Goal: Task Accomplishment & Management: Manage account settings

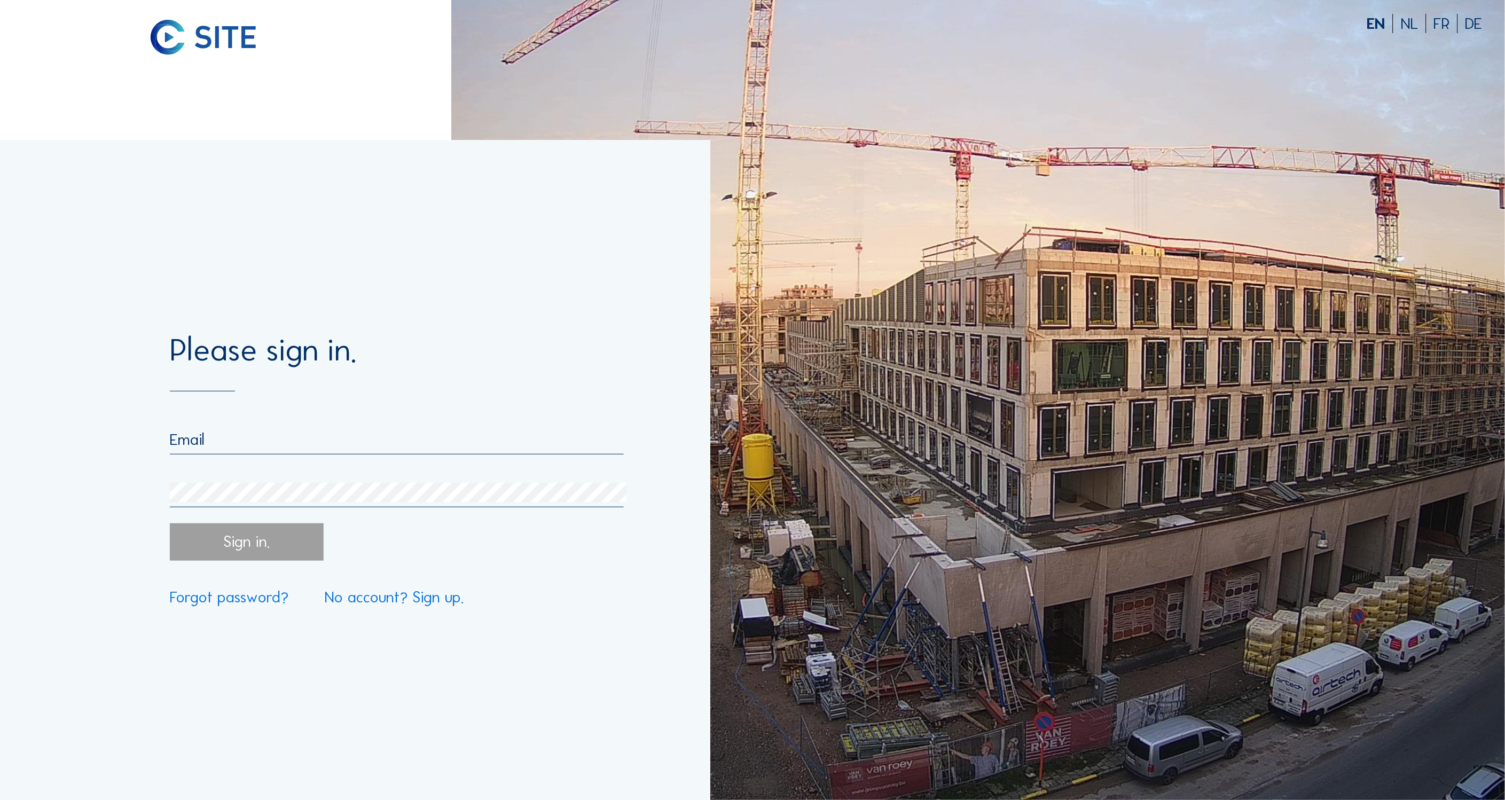
click at [259, 445] on input "email" at bounding box center [397, 439] width 454 height 19
type input "[EMAIL_ADDRESS][DOMAIN_NAME]"
click at [255, 541] on div "Sign in." at bounding box center [246, 541] width 153 height 37
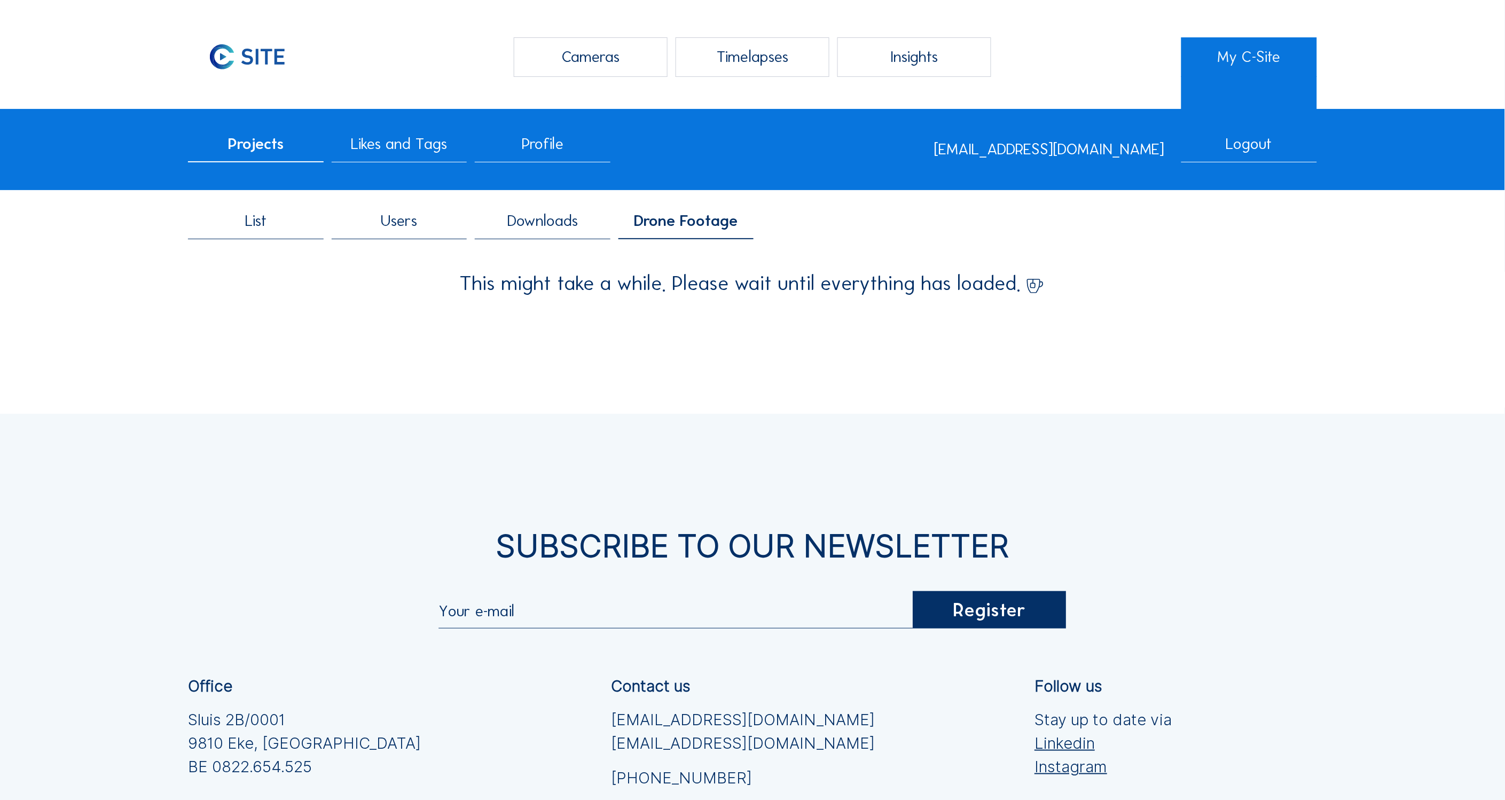
click at [396, 224] on span "Users" at bounding box center [399, 220] width 36 height 15
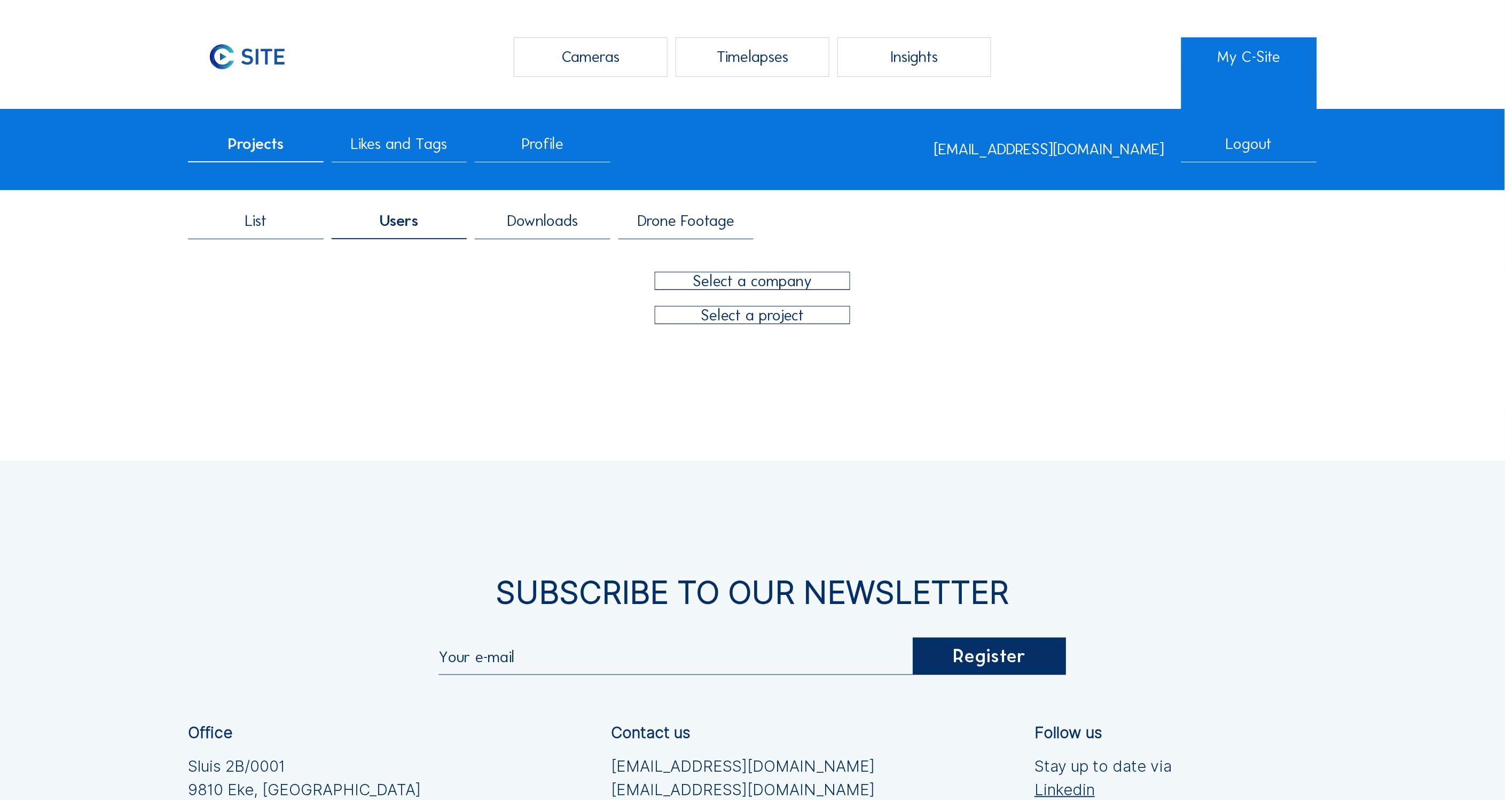
click at [781, 277] on div at bounding box center [752, 280] width 194 height 17
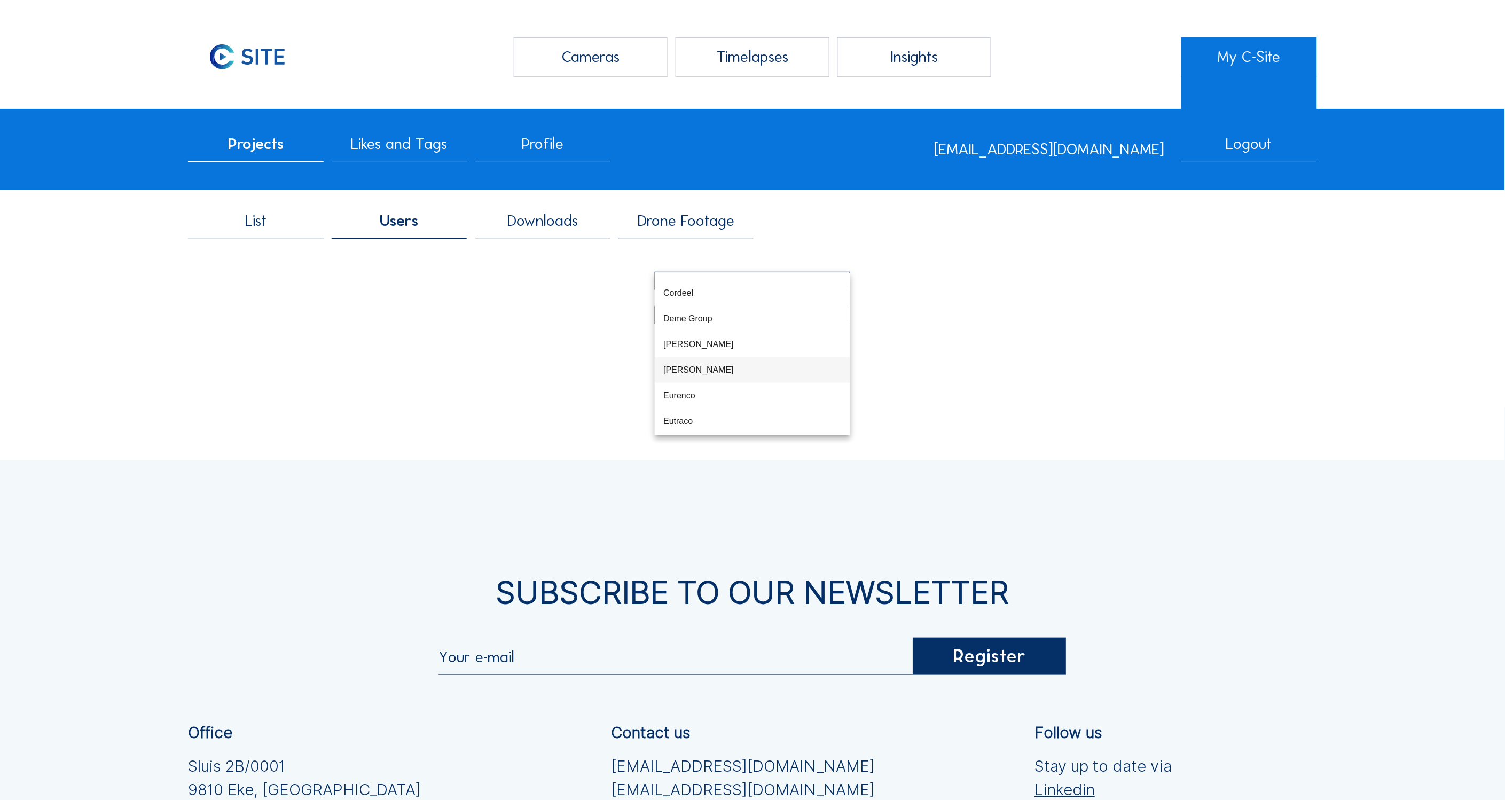
click at [692, 374] on div "[PERSON_NAME]" at bounding box center [752, 370] width 178 height 10
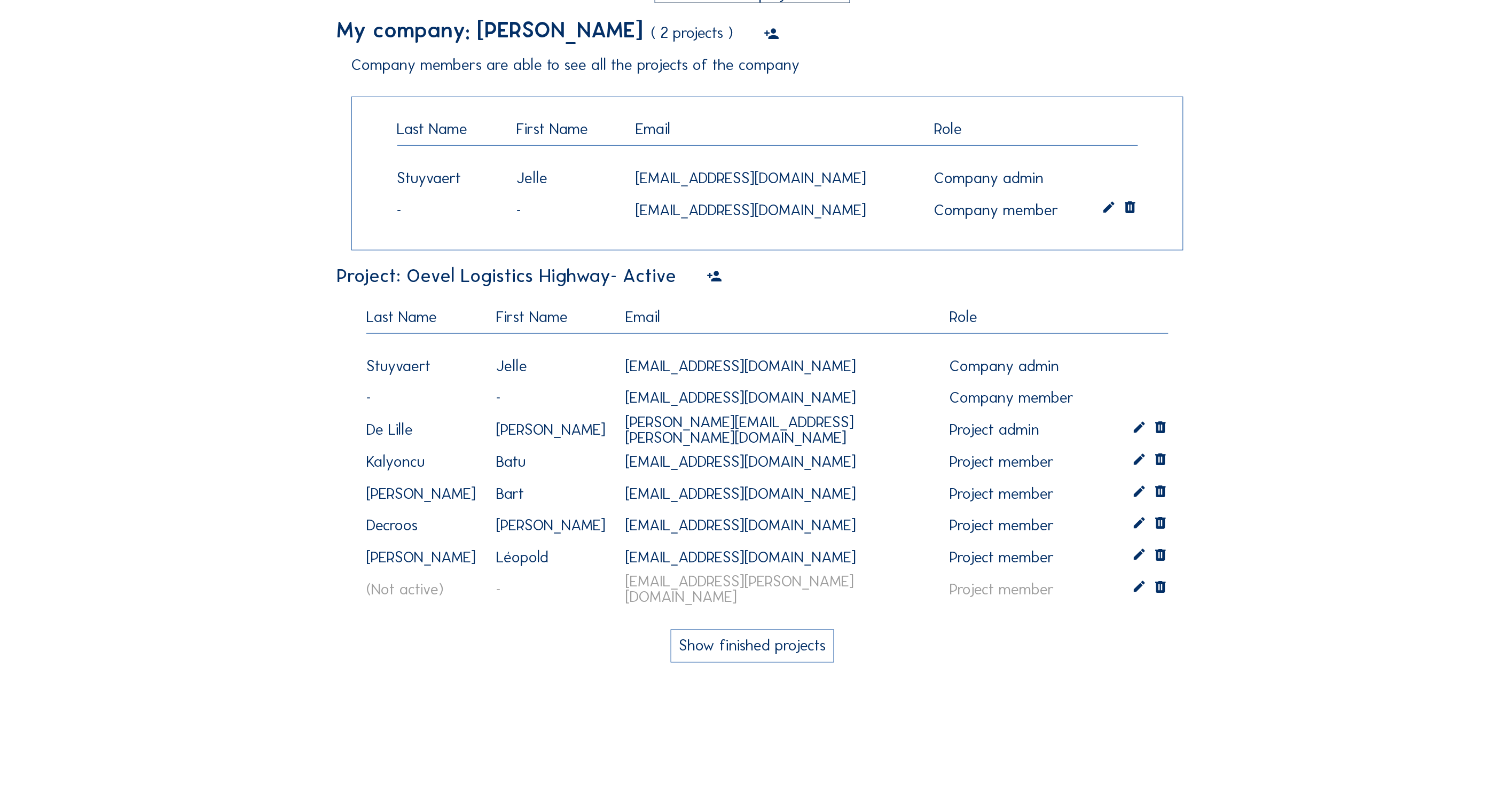
scroll to position [323, 0]
click at [724, 592] on div "[EMAIL_ADDRESS][PERSON_NAME][DOMAIN_NAME]" at bounding box center [782, 588] width 324 height 44
copy div "[EMAIL_ADDRESS][PERSON_NAME][DOMAIN_NAME]"
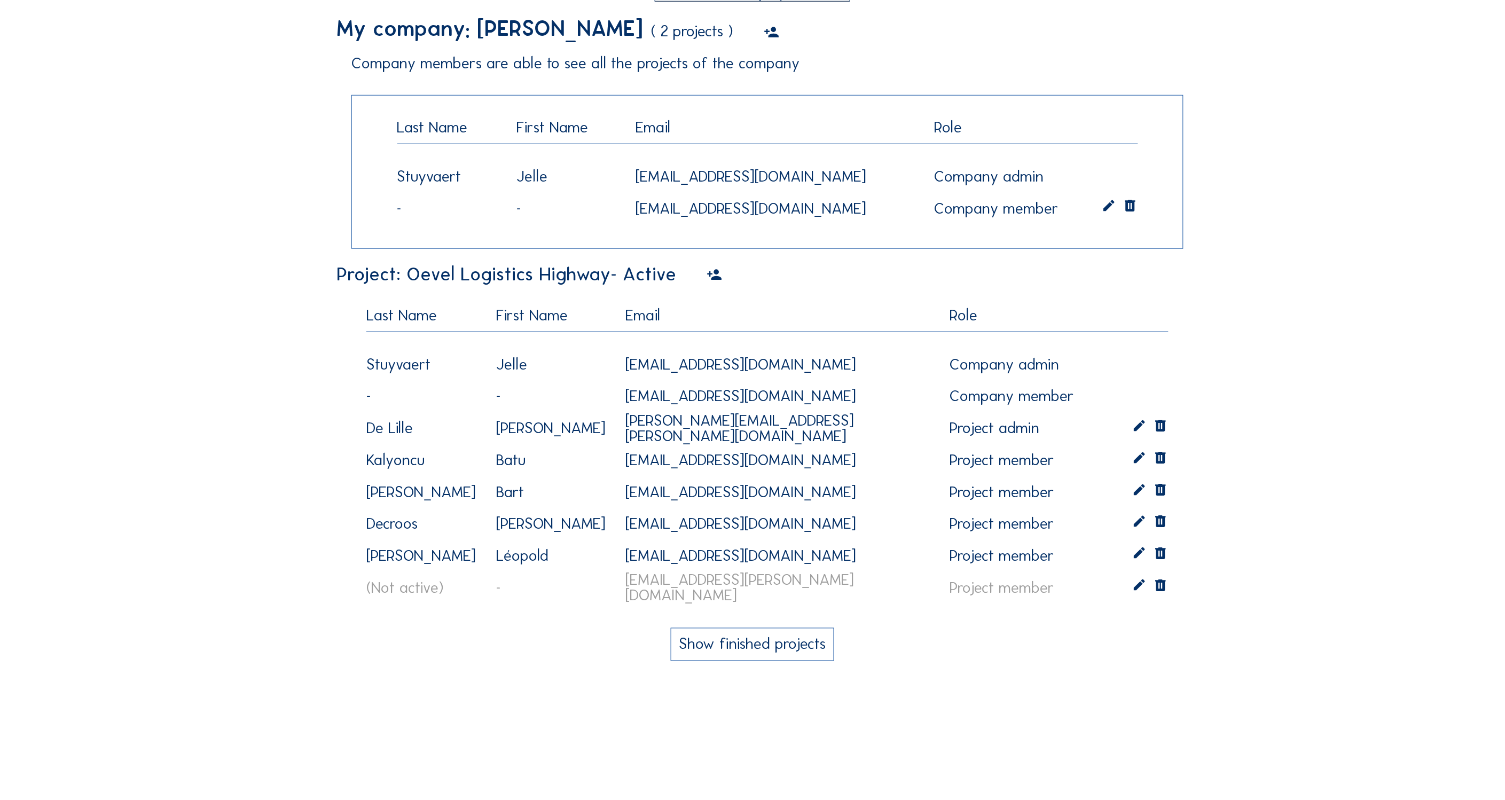
click at [701, 274] on div "Project: Oevel Logistics Highway - Active" at bounding box center [752, 274] width 832 height 19
click at [707, 274] on icon at bounding box center [714, 274] width 15 height 19
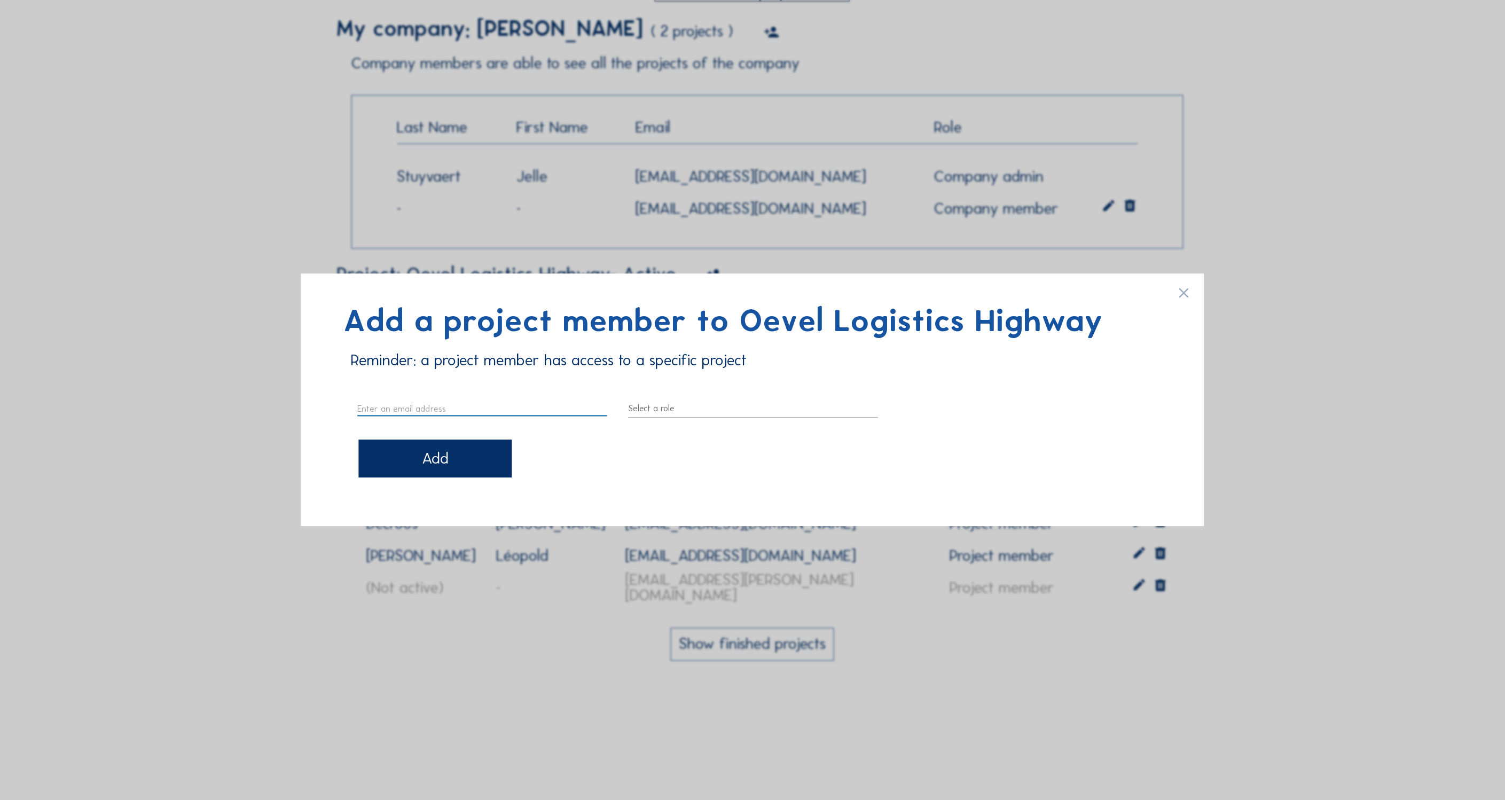
paste input "[PERSON_NAME][EMAIL_ADDRESS][PERSON_NAME][DOMAIN_NAME]"
type input "[PERSON_NAME][EMAIL_ADDRESS][PERSON_NAME][DOMAIN_NAME]"
click at [708, 408] on div at bounding box center [754, 409] width 250 height 17
click at [697, 441] on div "Project member" at bounding box center [753, 443] width 233 height 10
click at [451, 464] on div "Add" at bounding box center [434, 458] width 153 height 37
